Goal: Navigation & Orientation: Find specific page/section

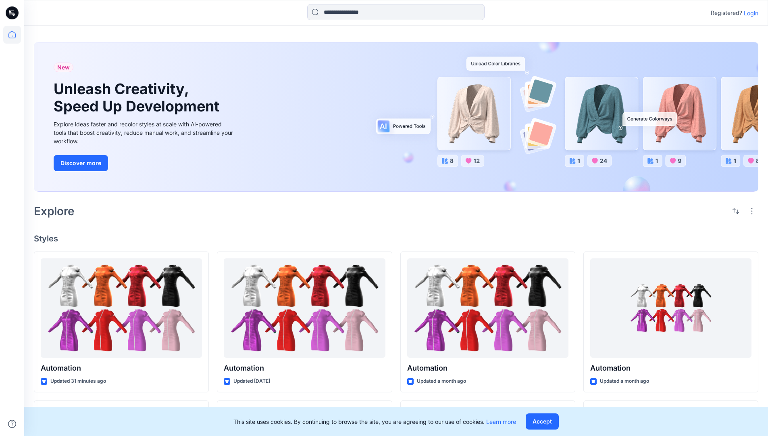
click at [749, 13] on p "Login" at bounding box center [751, 13] width 15 height 8
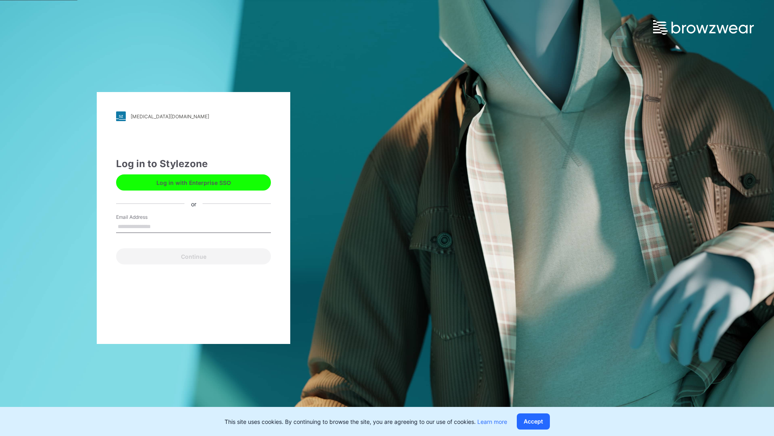
click at [159, 226] on input "Email Address" at bounding box center [193, 227] width 155 height 12
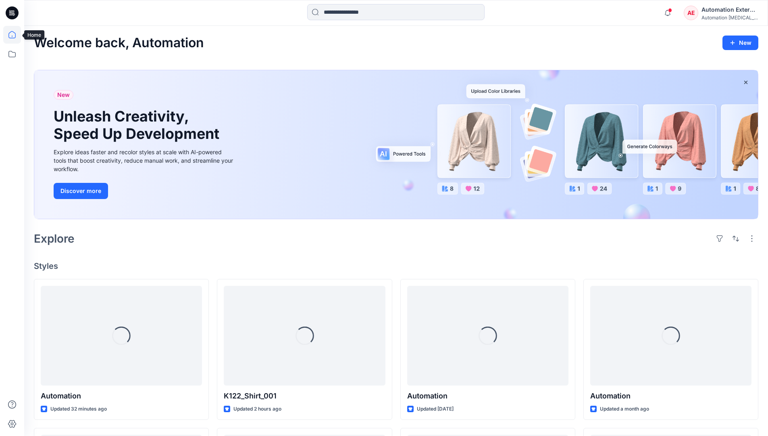
click at [15, 35] on icon at bounding box center [11, 34] width 7 height 7
click at [15, 55] on icon at bounding box center [12, 54] width 18 height 18
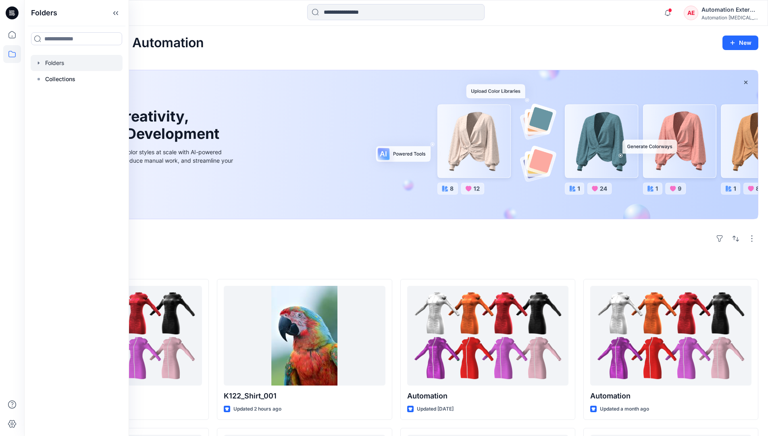
click at [73, 63] on div at bounding box center [77, 63] width 92 height 16
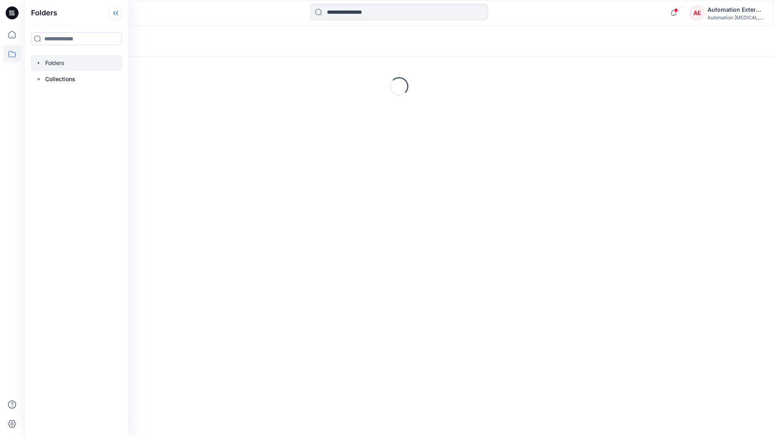
click at [116, 15] on icon at bounding box center [115, 12] width 13 height 13
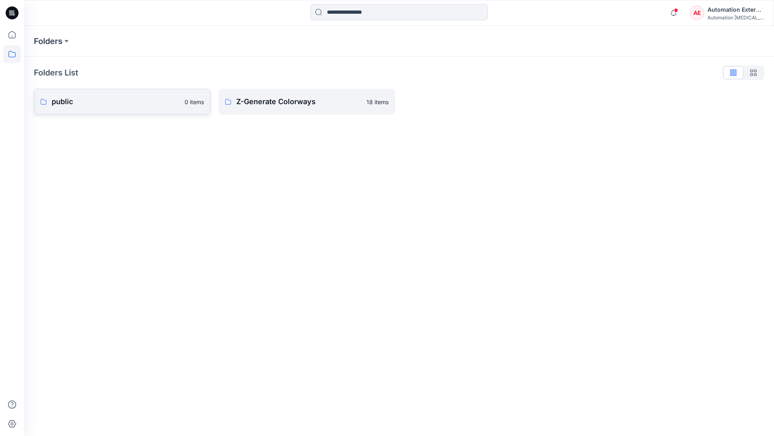
click at [89, 102] on p "public" at bounding box center [116, 101] width 128 height 11
